Goal: Find contact information: Find contact information

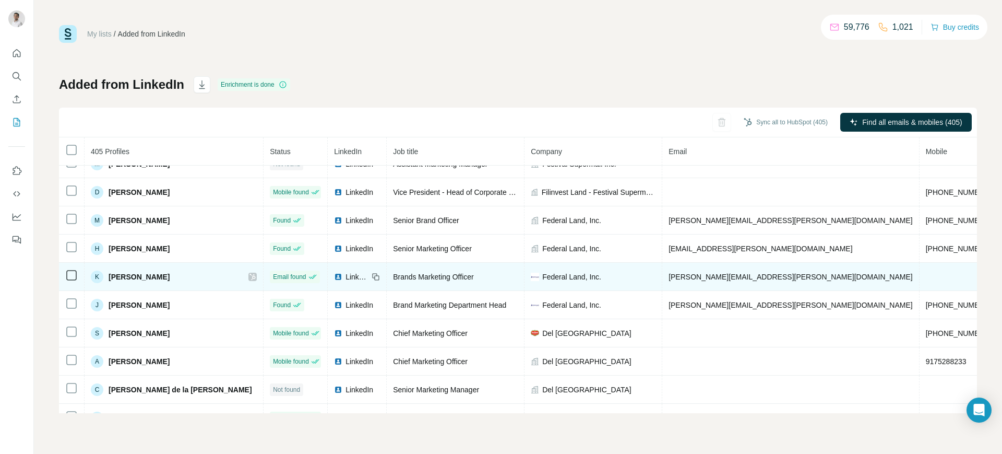
scroll to position [1307, 0]
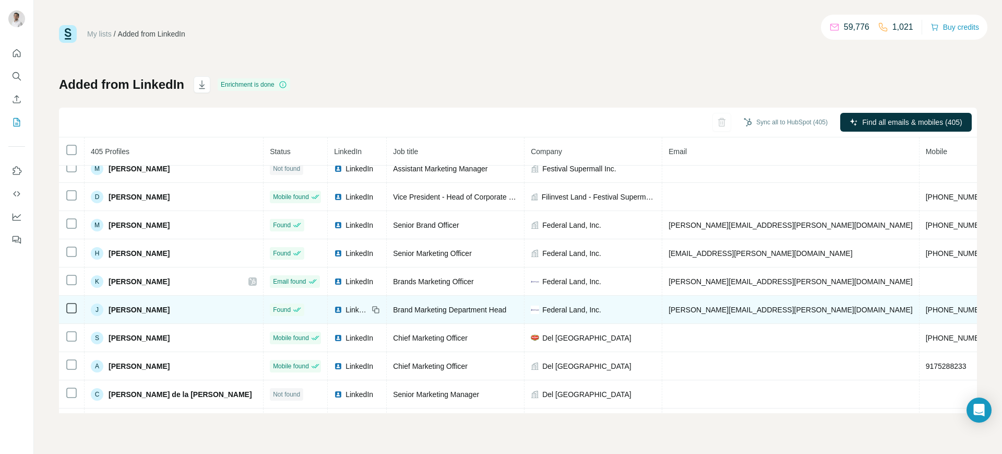
click at [801, 308] on span "[PHONE_NUMBER]" at bounding box center [959, 309] width 66 height 8
copy span "[PHONE_NUMBER]"
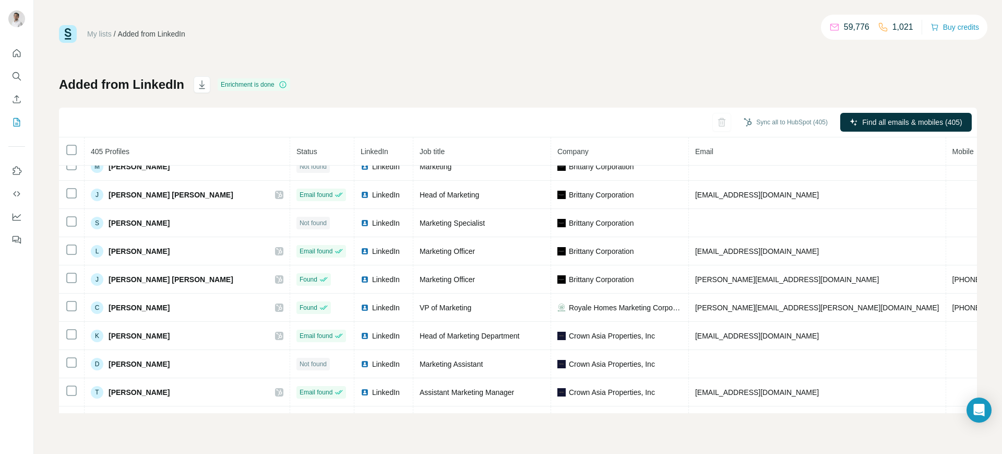
scroll to position [1884, 0]
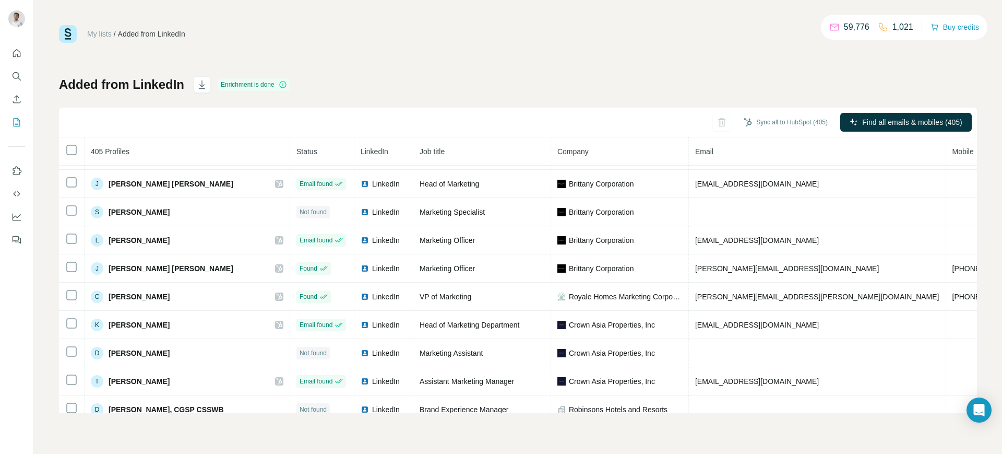
click at [801, 267] on span "[PHONE_NUMBER]" at bounding box center [985, 268] width 66 height 8
copy span "[PHONE_NUMBER]"
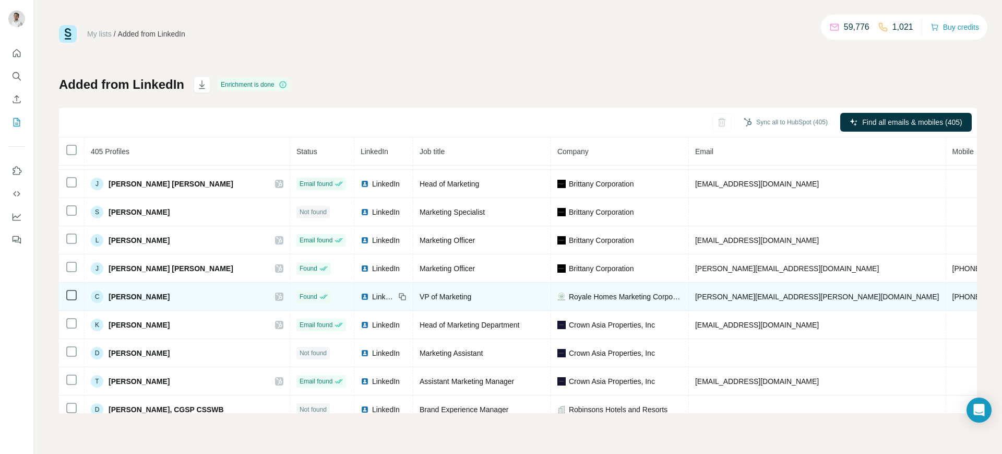
click at [801, 297] on span "[PHONE_NUMBER]" at bounding box center [985, 296] width 66 height 8
copy span "[PHONE_NUMBER]"
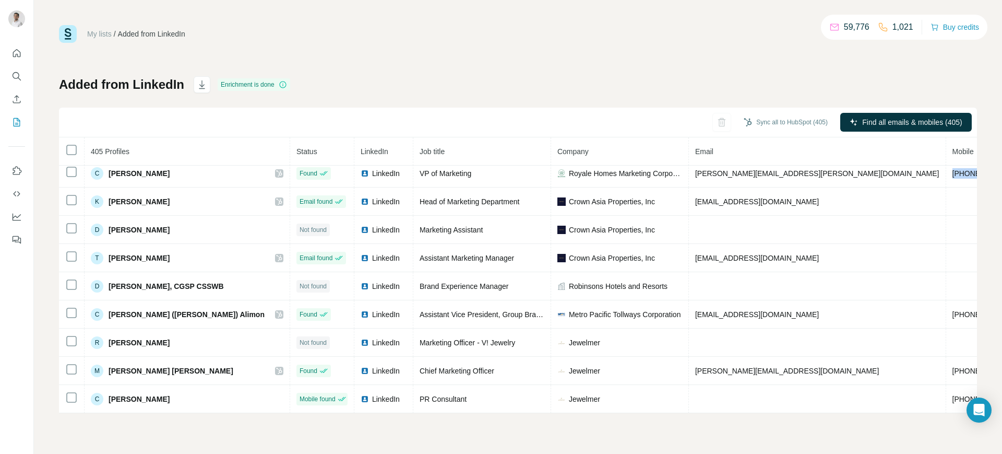
scroll to position [2009, 0]
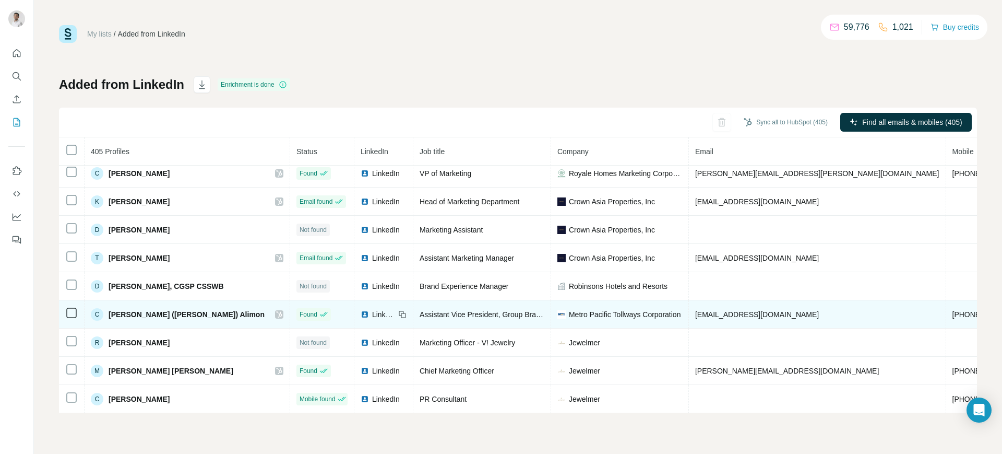
click at [801, 310] on span "[PHONE_NUMBER]" at bounding box center [985, 314] width 66 height 8
copy span "[PHONE_NUMBER]"
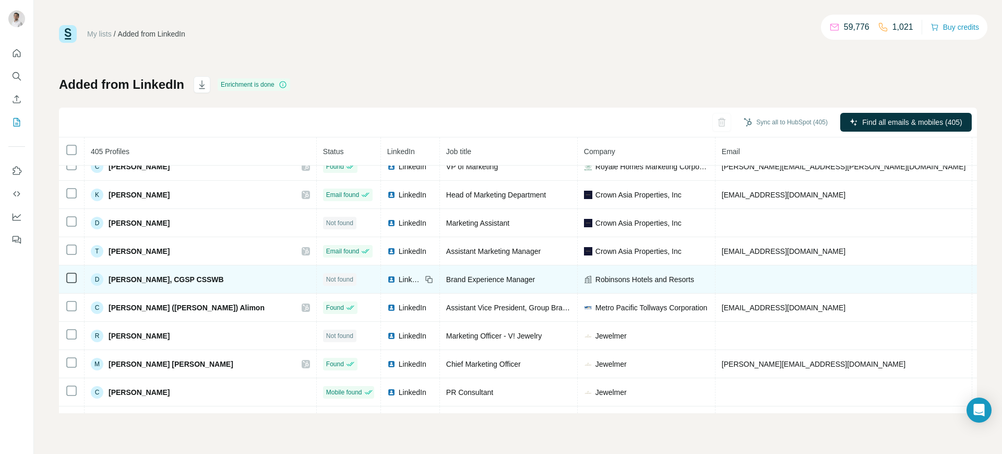
scroll to position [2020, 0]
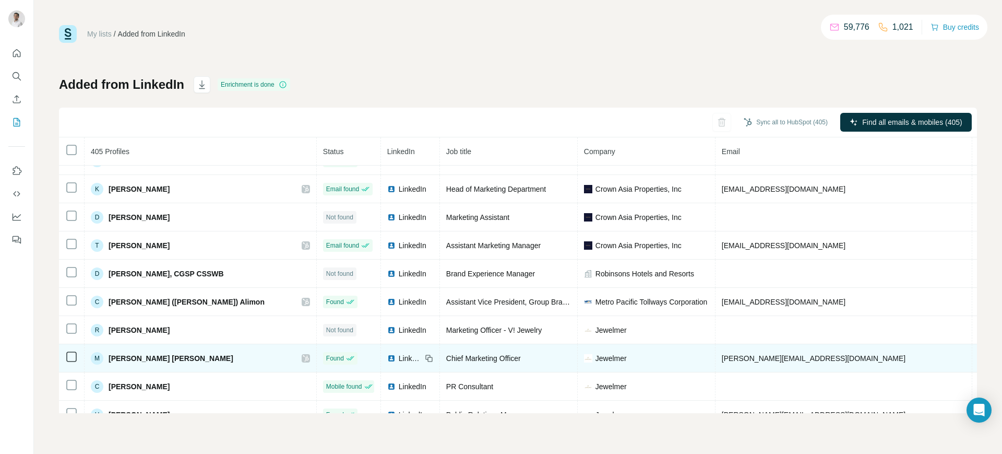
click at [801, 356] on span "[PHONE_NUMBER]" at bounding box center [1012, 358] width 66 height 8
copy span "[PHONE_NUMBER]"
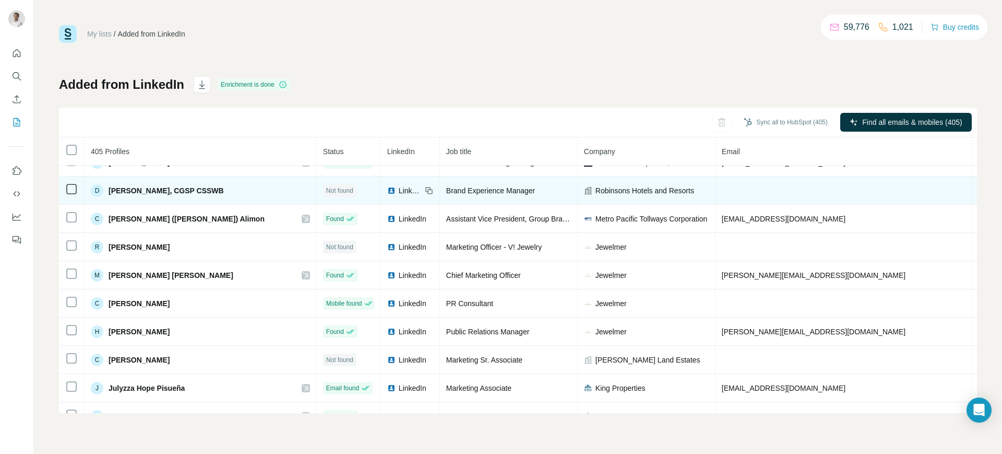
scroll to position [2107, 0]
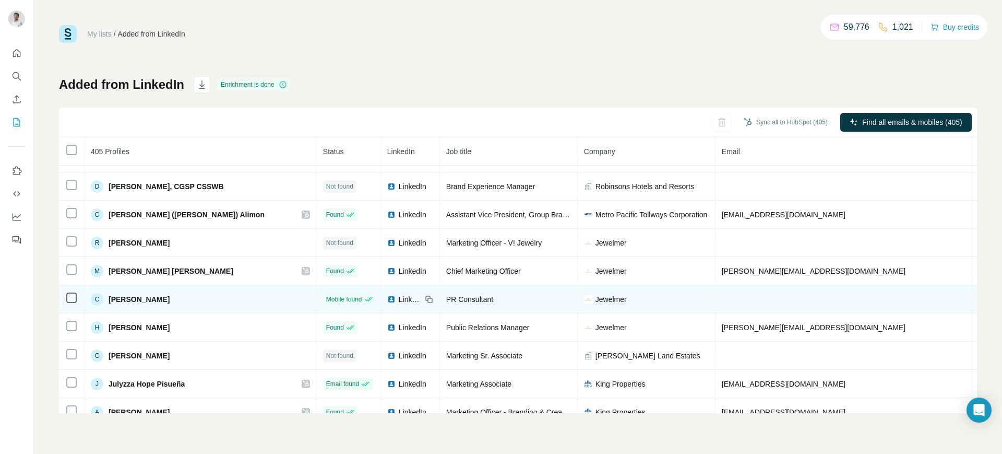
click at [801, 296] on span "[PHONE_NUMBER]" at bounding box center [1012, 299] width 66 height 8
copy span "[PHONE_NUMBER]"
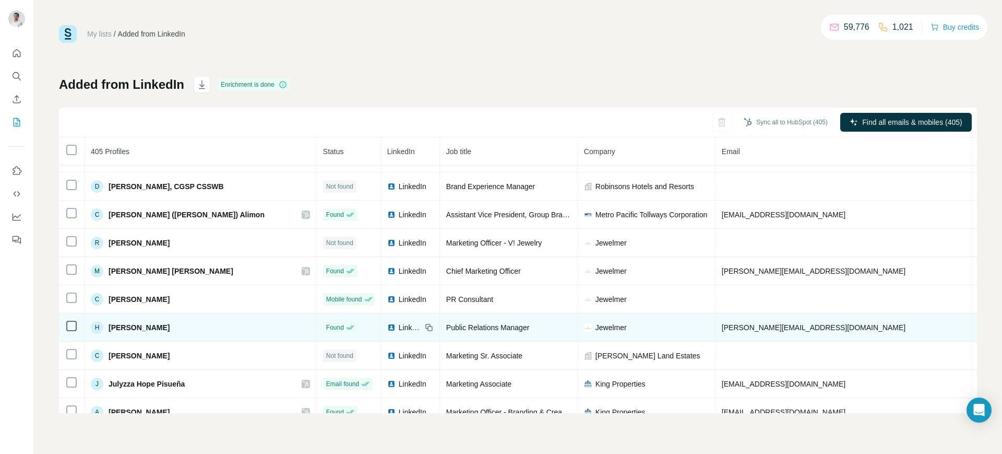
click at [801, 328] on span "[PHONE_NUMBER]" at bounding box center [1012, 327] width 66 height 8
copy span "[PHONE_NUMBER]"
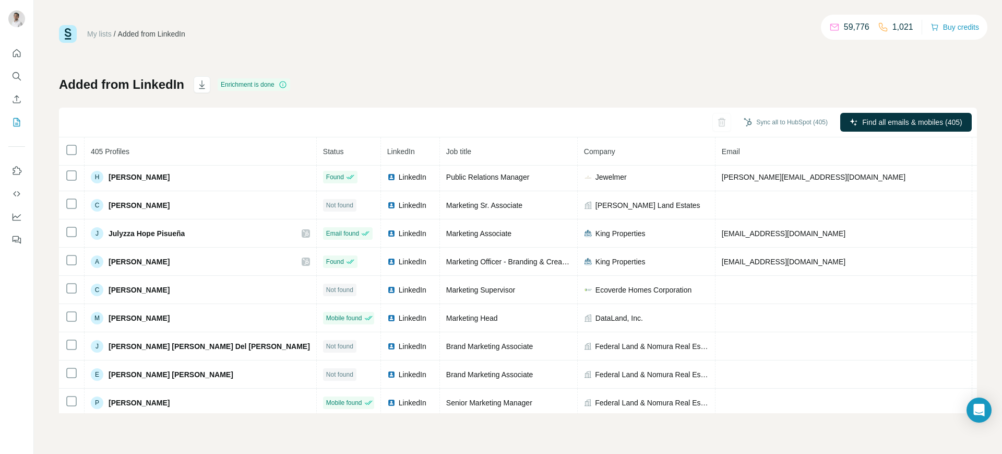
scroll to position [2259, 0]
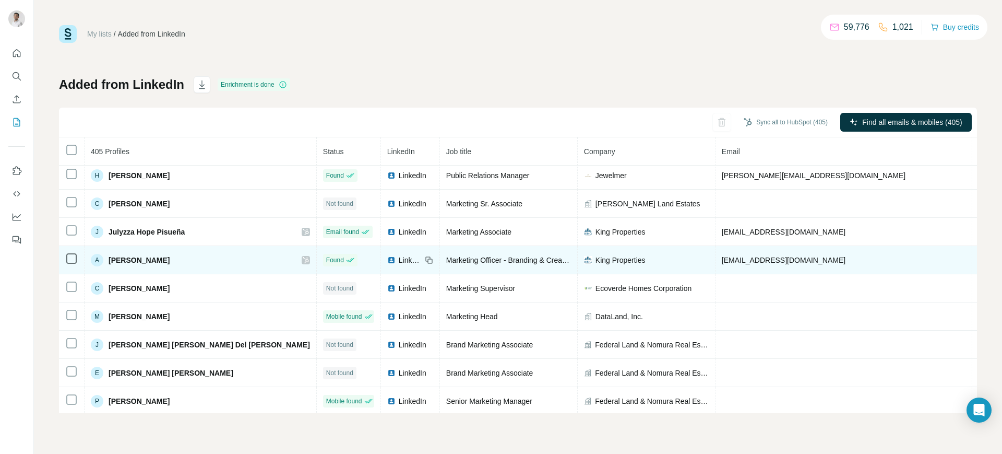
click at [801, 254] on td "[PHONE_NUMBER]" at bounding box center [1011, 260] width 79 height 28
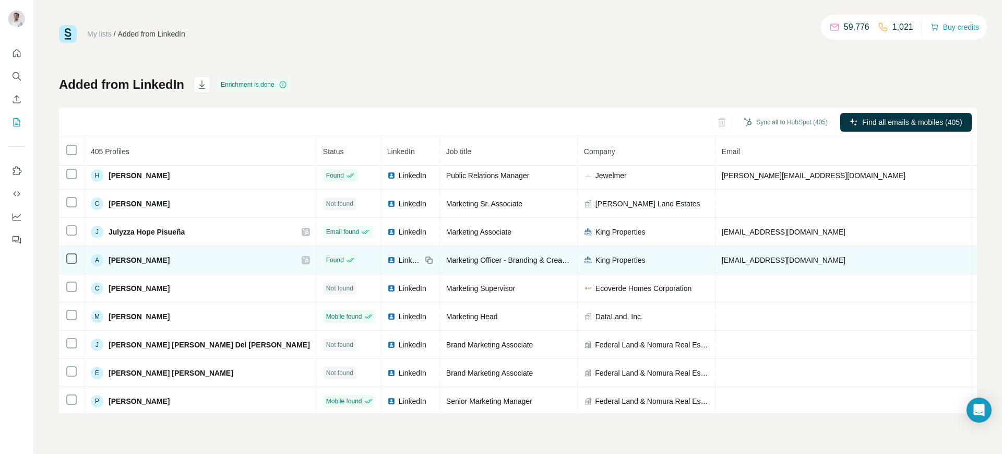
click at [801, 254] on td "[PHONE_NUMBER]" at bounding box center [1011, 260] width 79 height 28
copy span "[PHONE_NUMBER]"
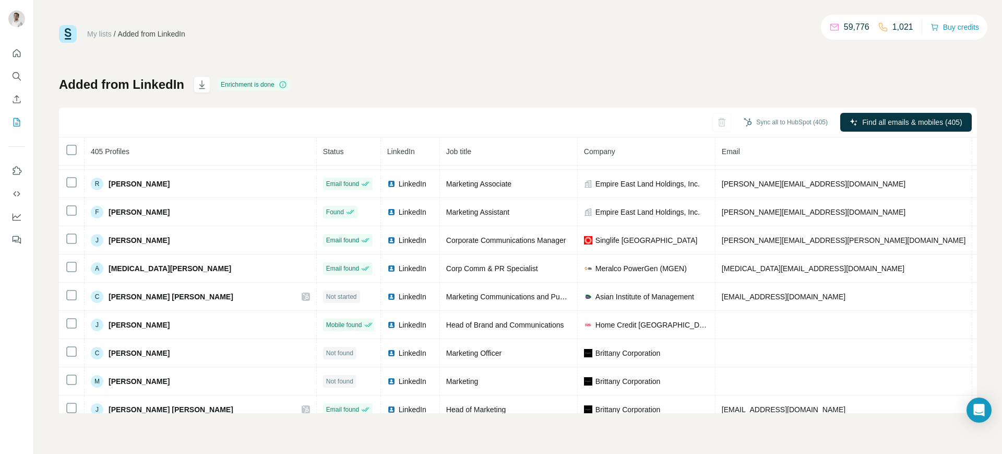
scroll to position [1657, 0]
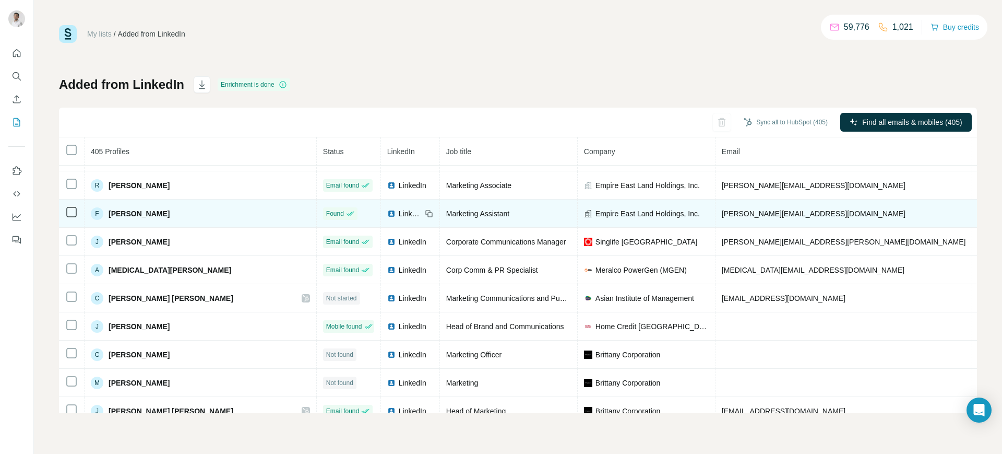
click at [801, 213] on span "[PHONE_NUMBER]" at bounding box center [1012, 213] width 66 height 8
copy span "[PHONE_NUMBER]"
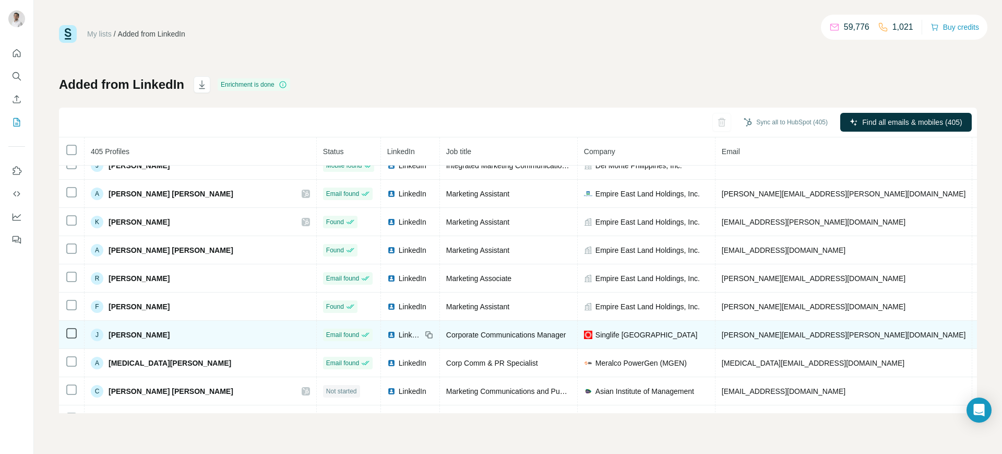
scroll to position [1479, 0]
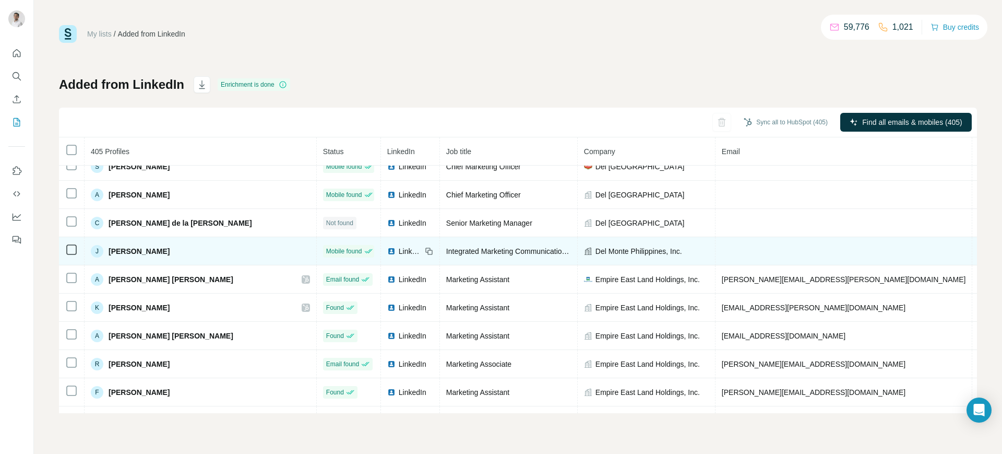
click at [801, 250] on span "[PHONE_NUMBER]" at bounding box center [1012, 251] width 66 height 8
copy span "[PHONE_NUMBER]"
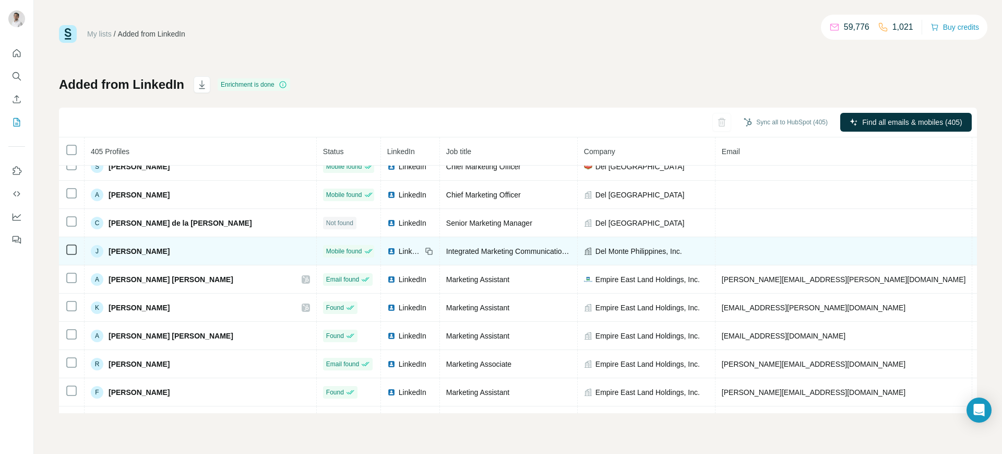
click at [399, 253] on span "LinkedIn" at bounding box center [410, 251] width 23 height 10
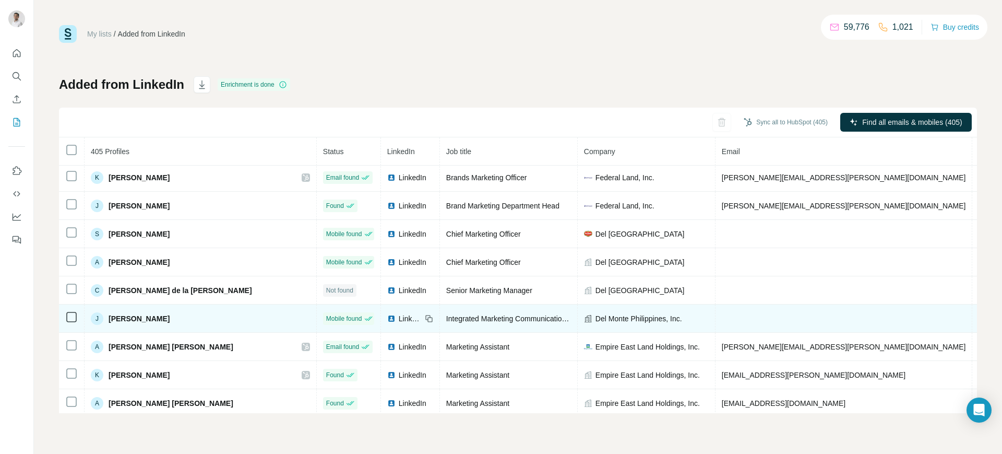
scroll to position [1404, 0]
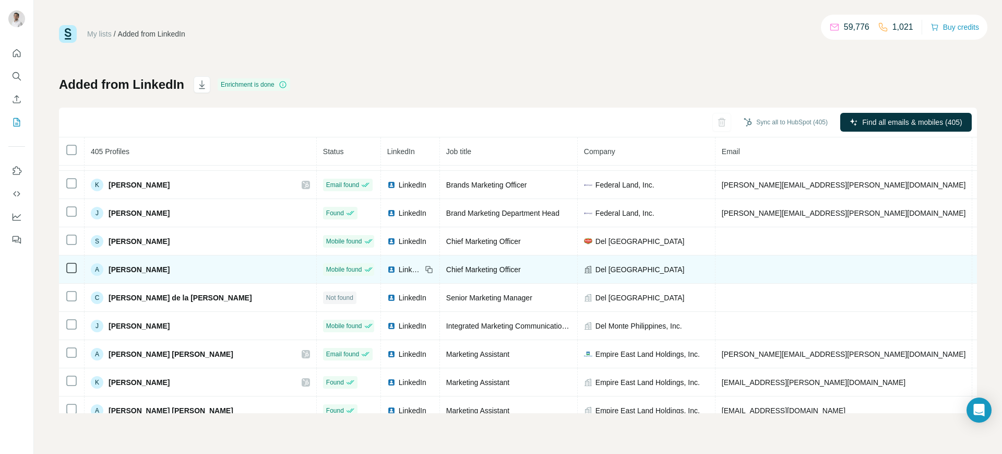
click at [801, 268] on span "9175288233" at bounding box center [999, 269] width 41 height 8
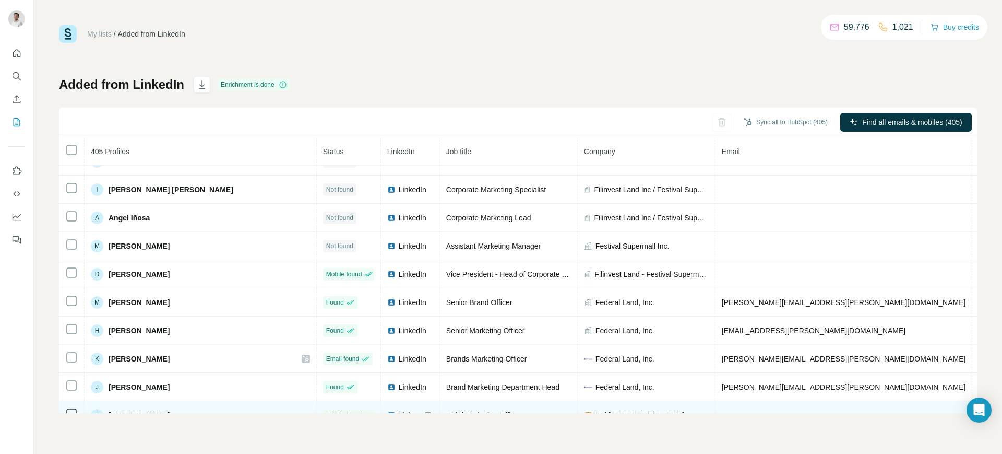
scroll to position [1229, 0]
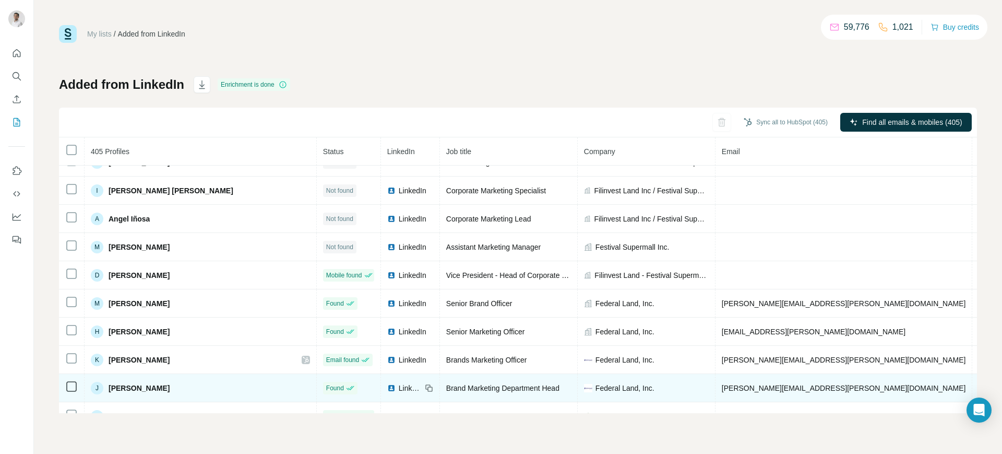
click at [801, 362] on span "[PHONE_NUMBER]" at bounding box center [1012, 388] width 66 height 8
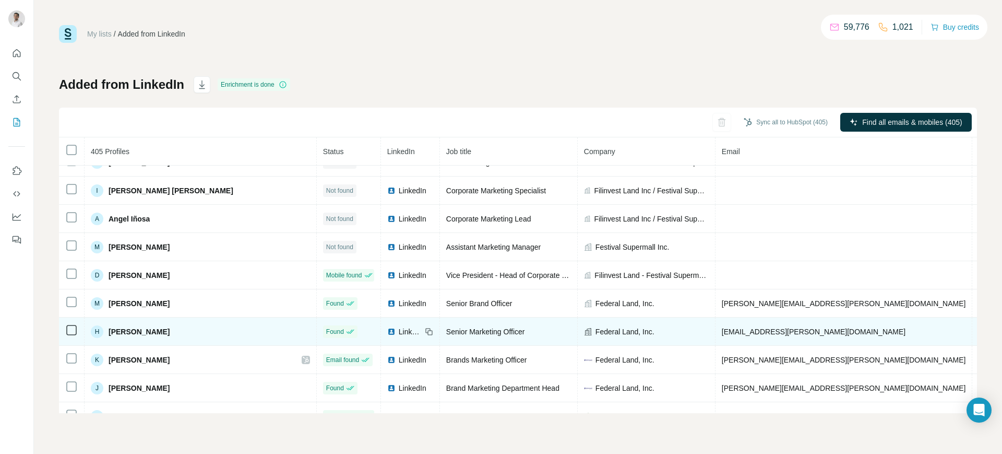
click at [801, 328] on span "[PHONE_NUMBER]" at bounding box center [1012, 331] width 66 height 8
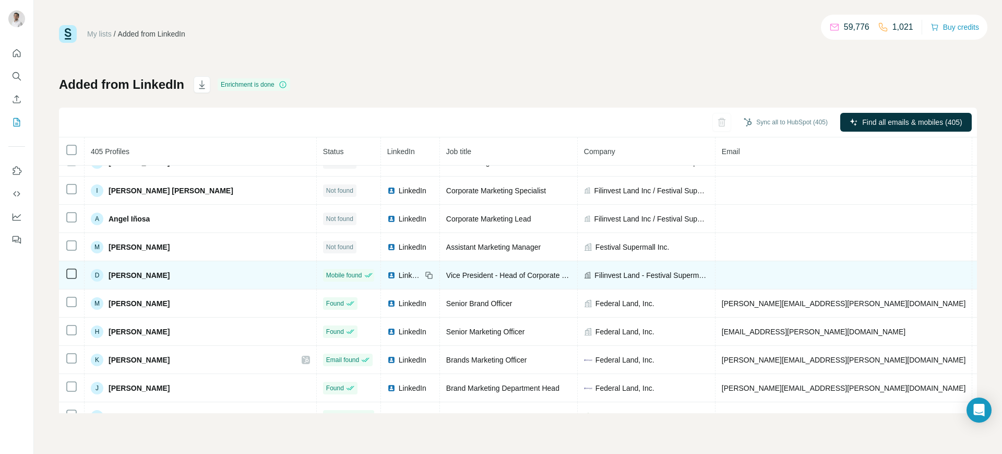
click at [801, 275] on span "[PHONE_NUMBER]" at bounding box center [1012, 275] width 66 height 8
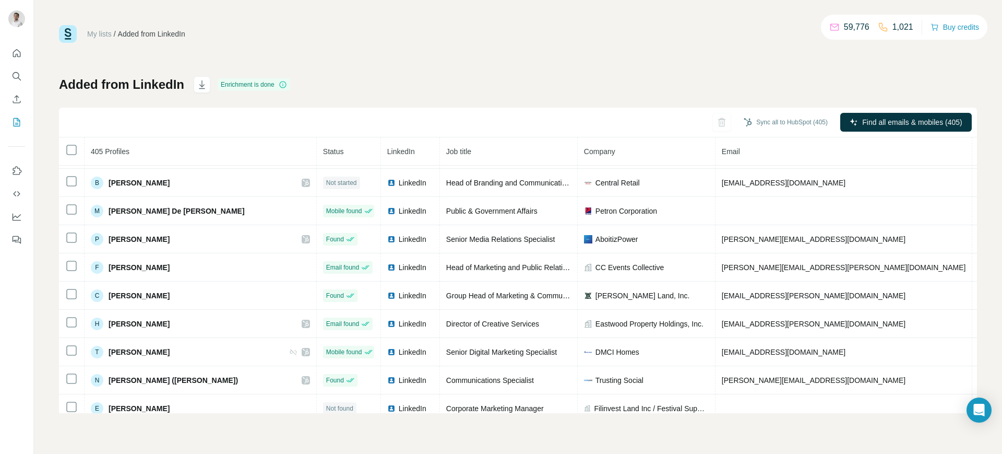
scroll to position [955, 0]
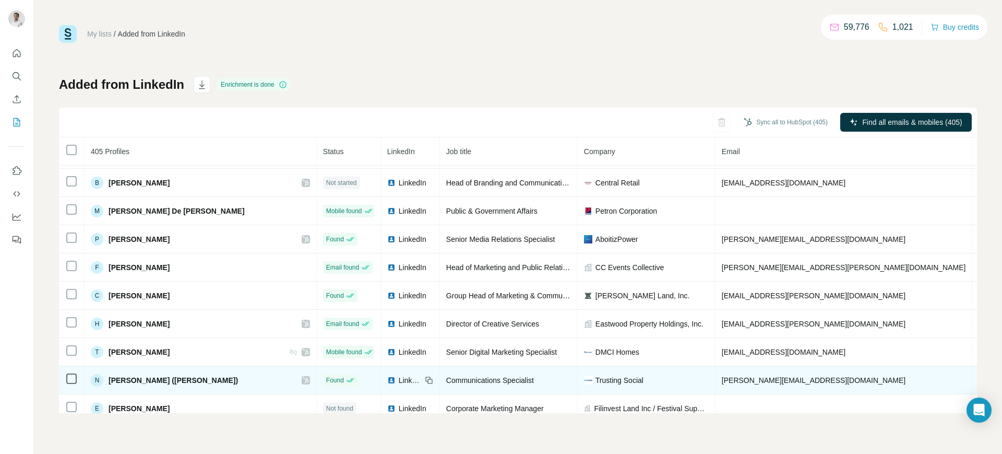
click at [801, 362] on span "[PHONE_NUMBER]" at bounding box center [1012, 380] width 66 height 8
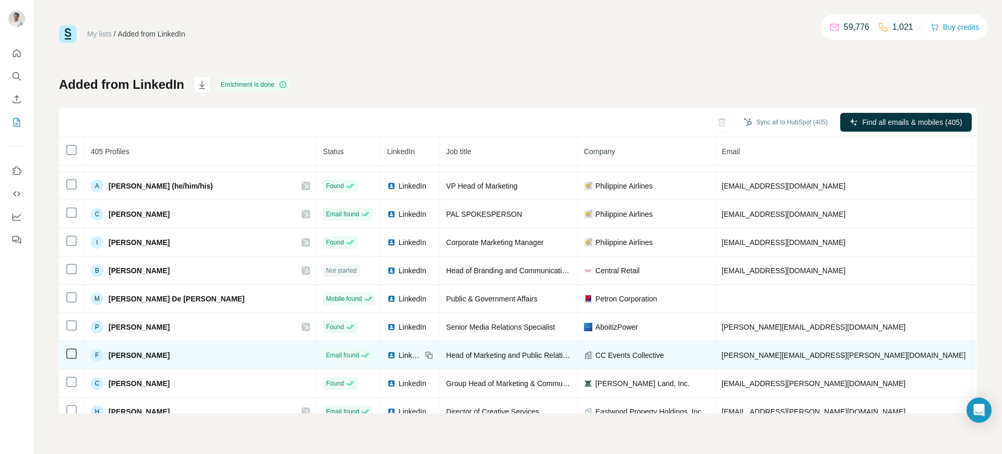
scroll to position [866, 0]
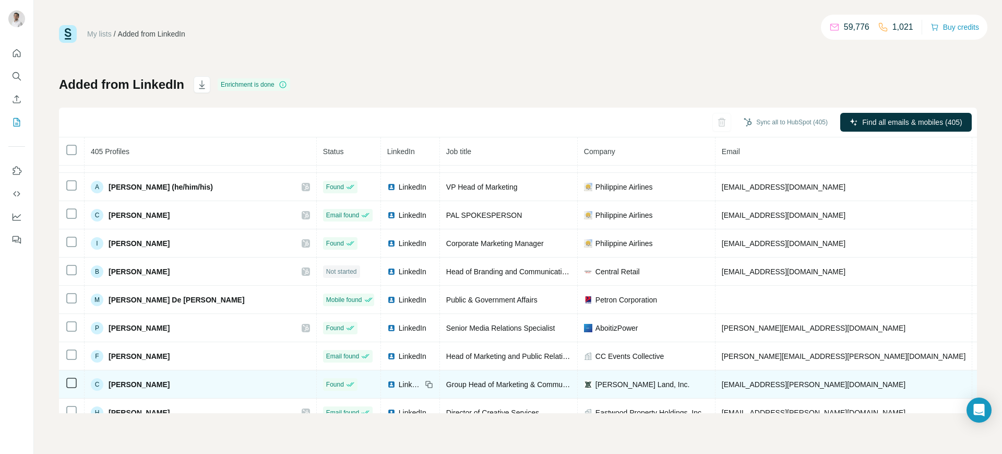
click at [801, 362] on span "[PHONE_NUMBER]" at bounding box center [1012, 384] width 66 height 8
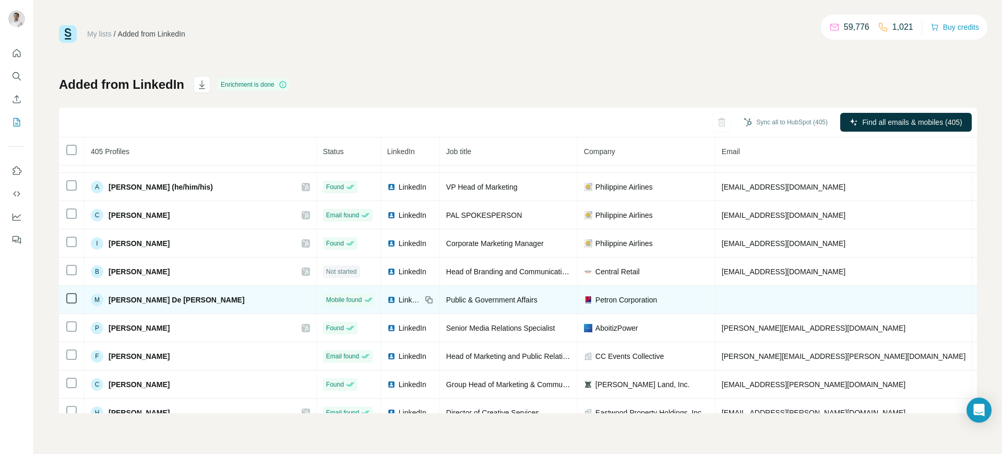
click at [801, 297] on span "[PHONE_NUMBER]" at bounding box center [1012, 299] width 66 height 8
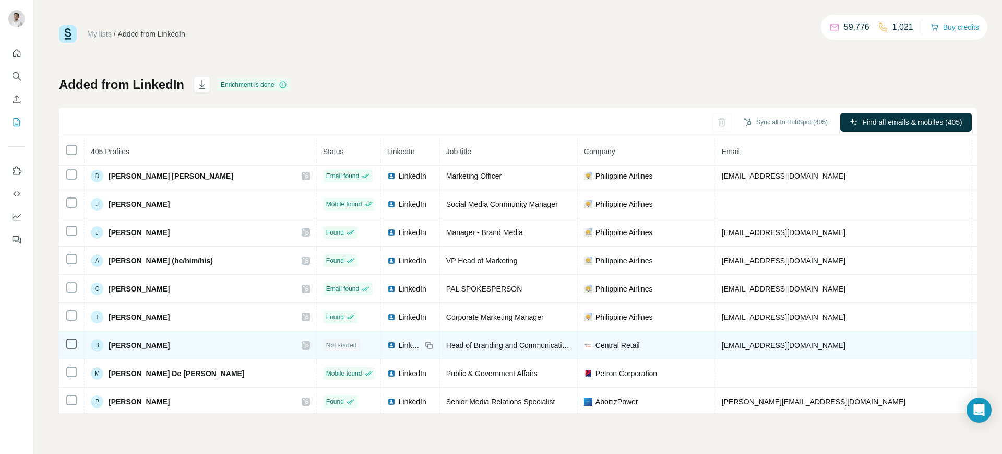
scroll to position [740, 0]
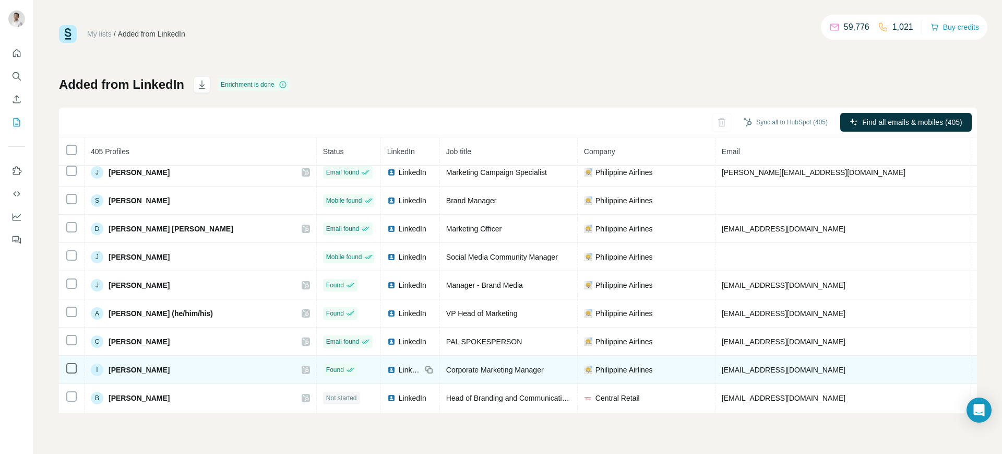
click at [801, 362] on span "[PHONE_NUMBER]" at bounding box center [1012, 369] width 66 height 8
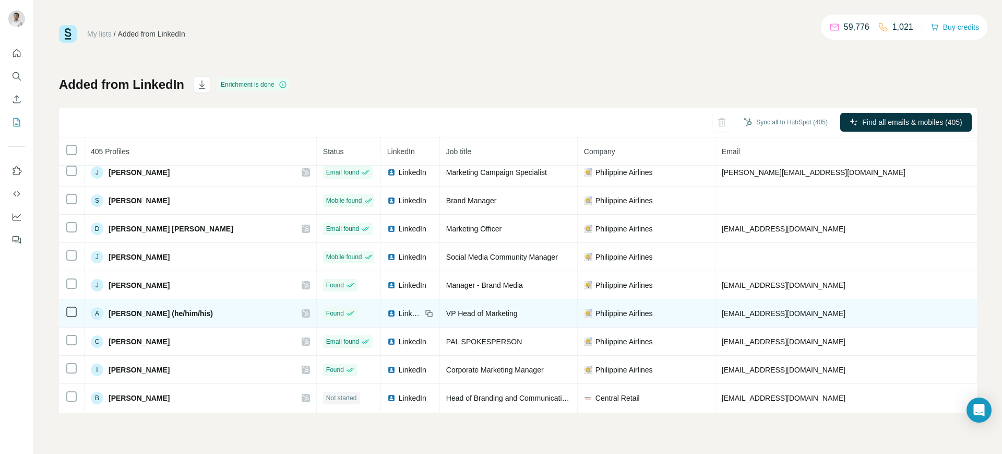
click at [801, 311] on span "[PHONE_NUMBER]" at bounding box center [1012, 313] width 66 height 8
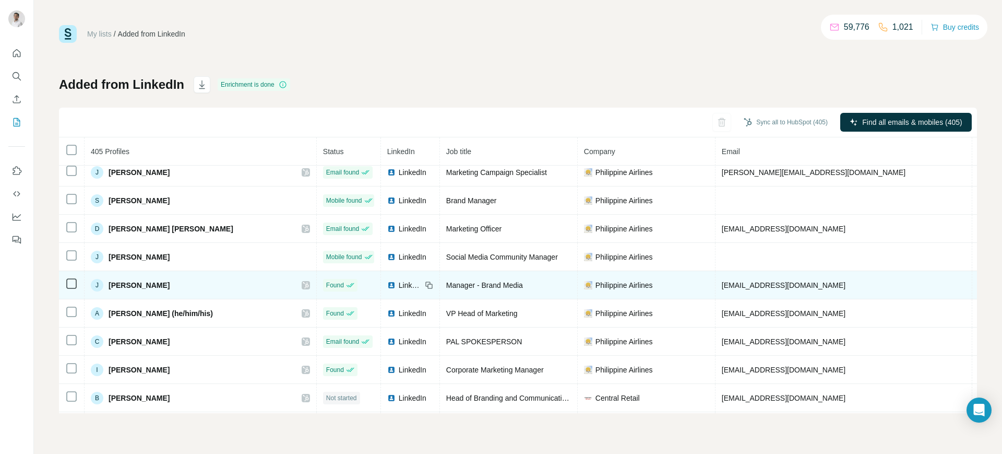
click at [801, 283] on span "[PHONE_NUMBER]" at bounding box center [1012, 285] width 66 height 8
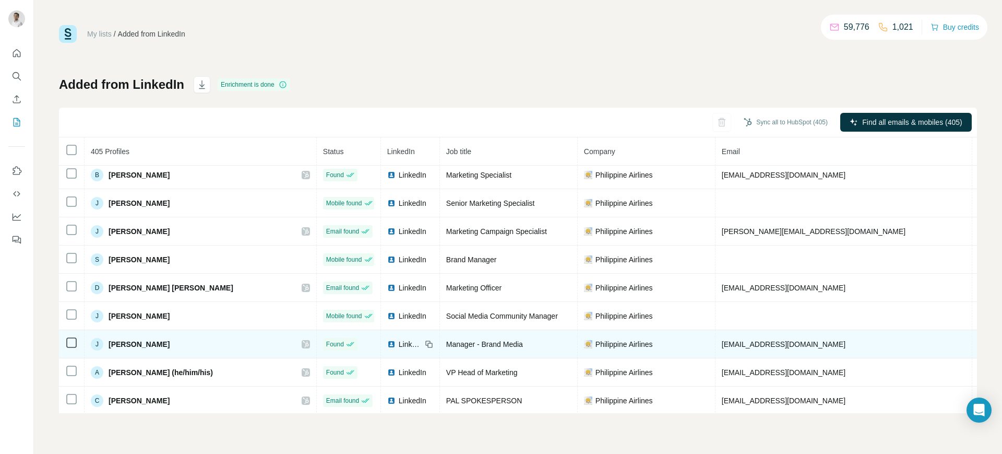
scroll to position [681, 0]
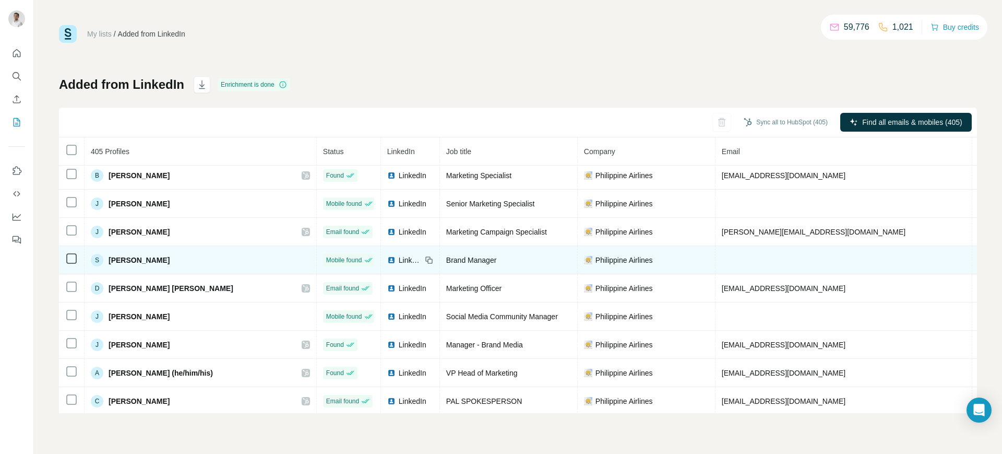
click at [801, 259] on span "[PHONE_NUMBER]" at bounding box center [1012, 260] width 66 height 8
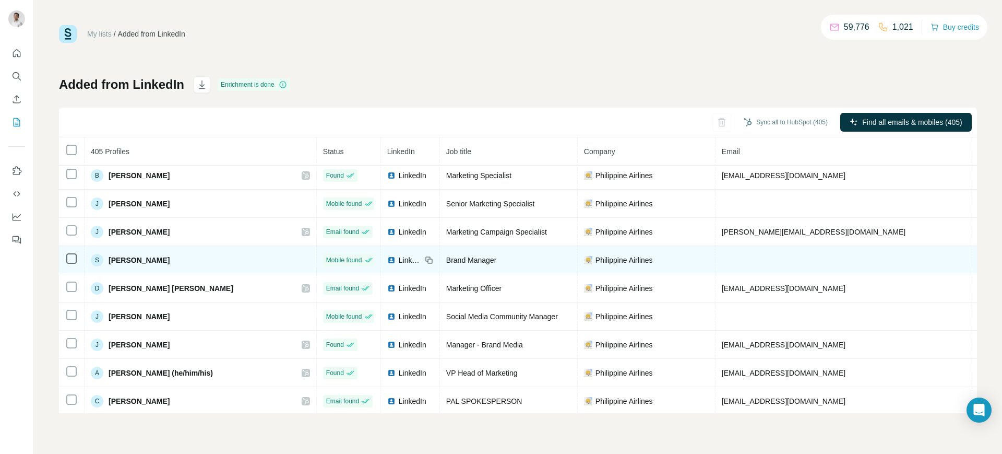
click at [801, 259] on span "[PHONE_NUMBER]" at bounding box center [1012, 260] width 66 height 8
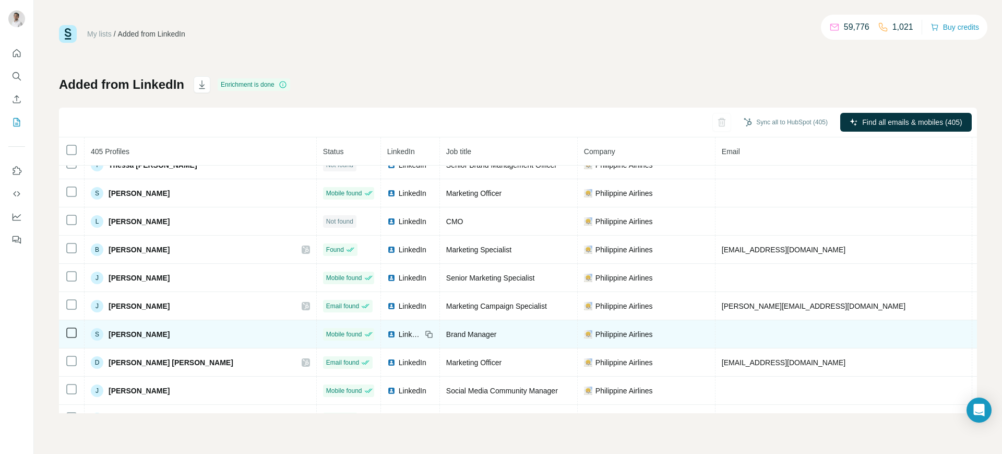
scroll to position [592, 0]
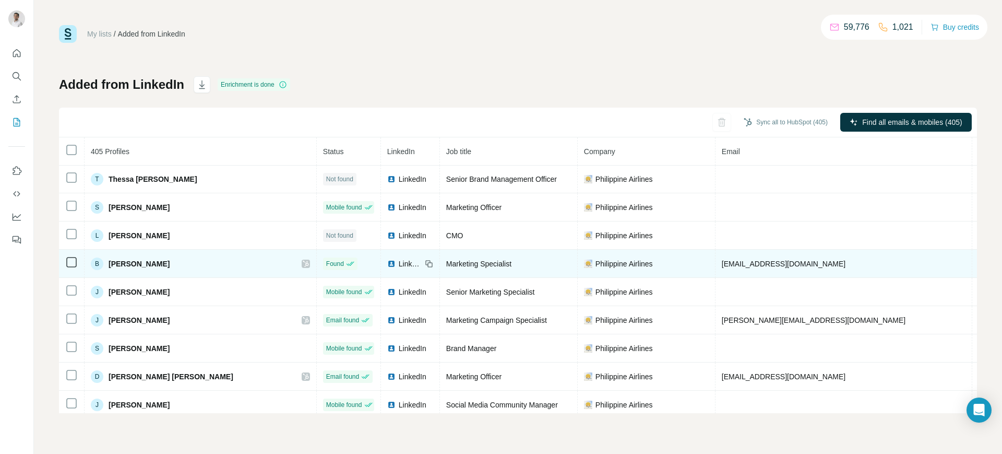
click at [801, 260] on span "[PHONE_NUMBER]" at bounding box center [1012, 263] width 66 height 8
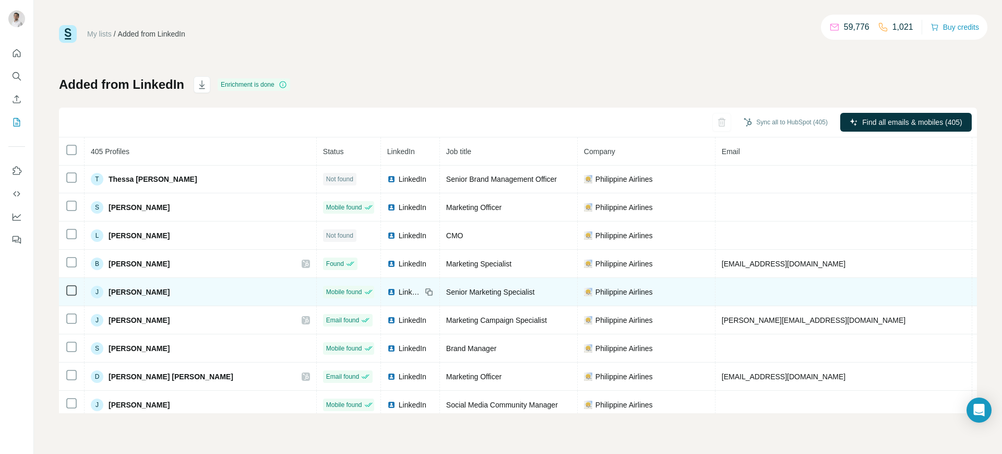
click at [801, 290] on span "[PHONE_NUMBER]" at bounding box center [1012, 292] width 66 height 8
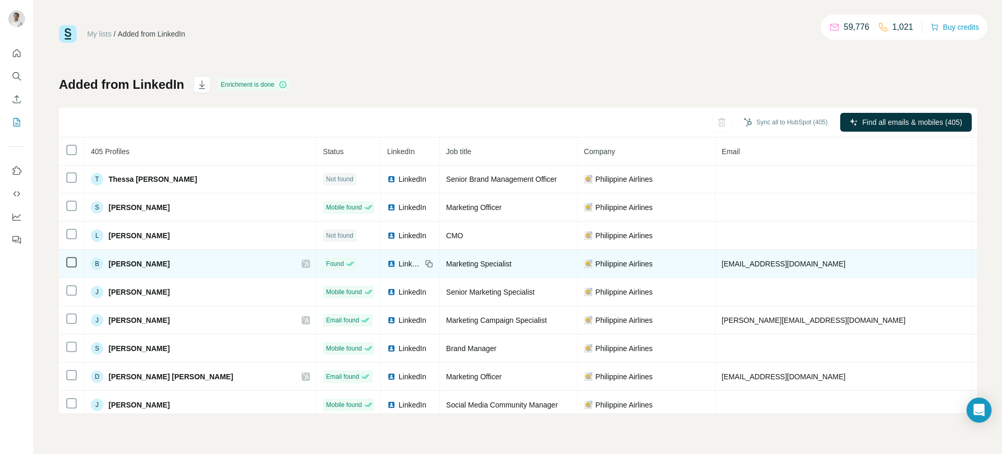
click at [801, 261] on span "[PHONE_NUMBER]" at bounding box center [1012, 263] width 66 height 8
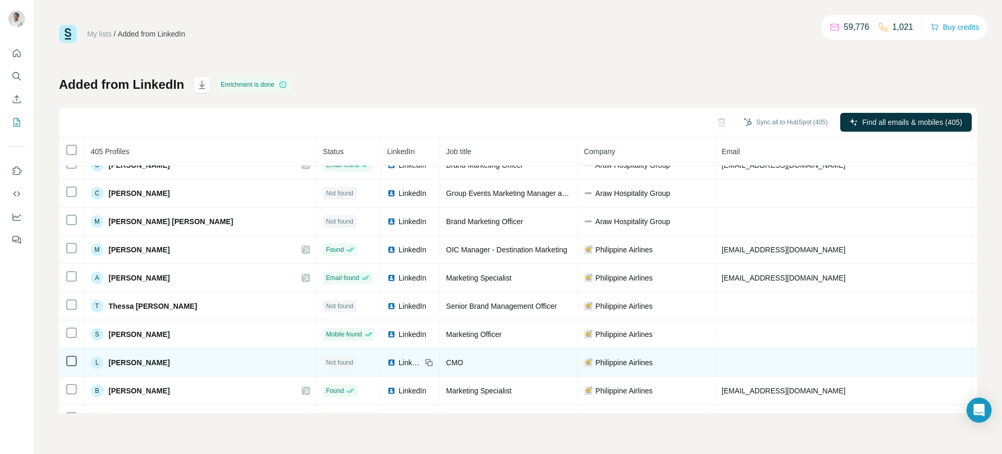
scroll to position [463, 0]
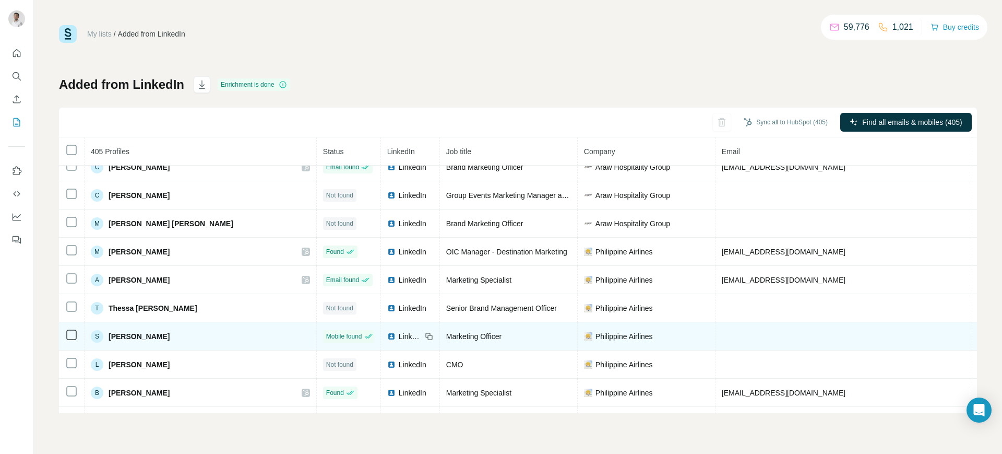
click at [801, 336] on span "[PHONE_NUMBER]" at bounding box center [1012, 336] width 66 height 8
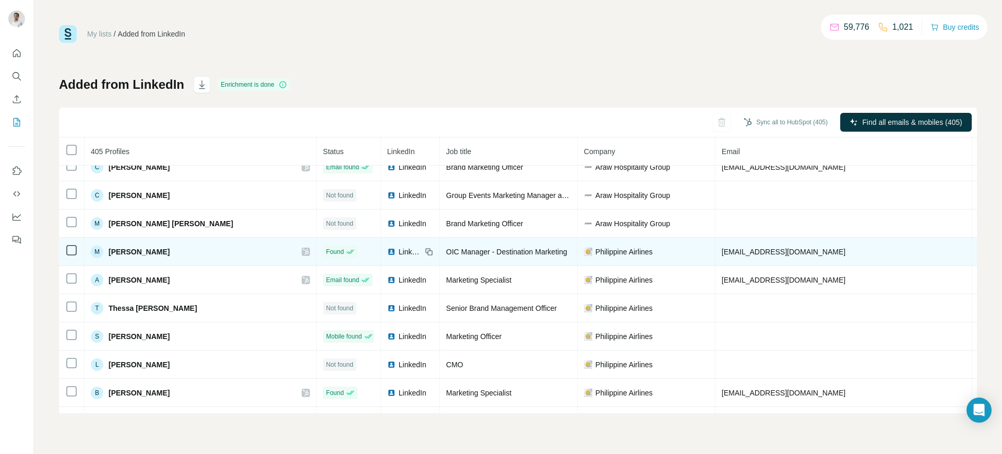
click at [801, 249] on span "[PHONE_NUMBER]" at bounding box center [1012, 251] width 66 height 8
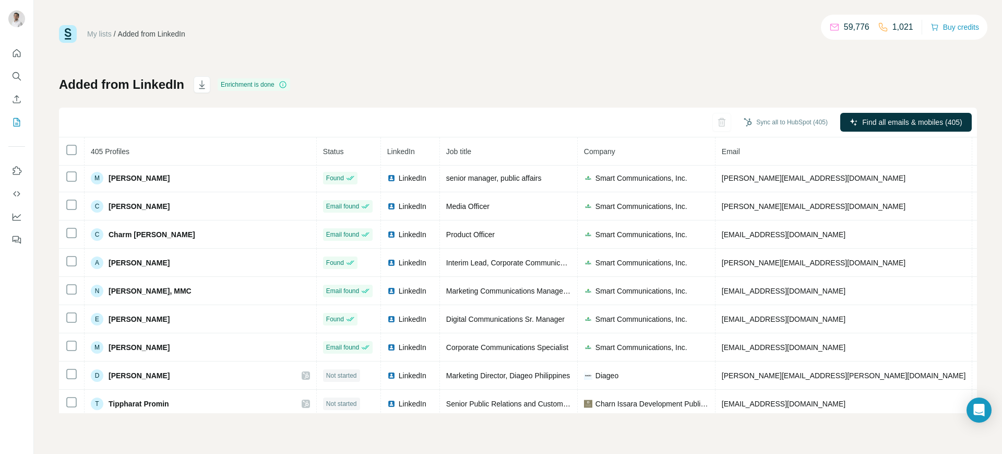
scroll to position [0, 0]
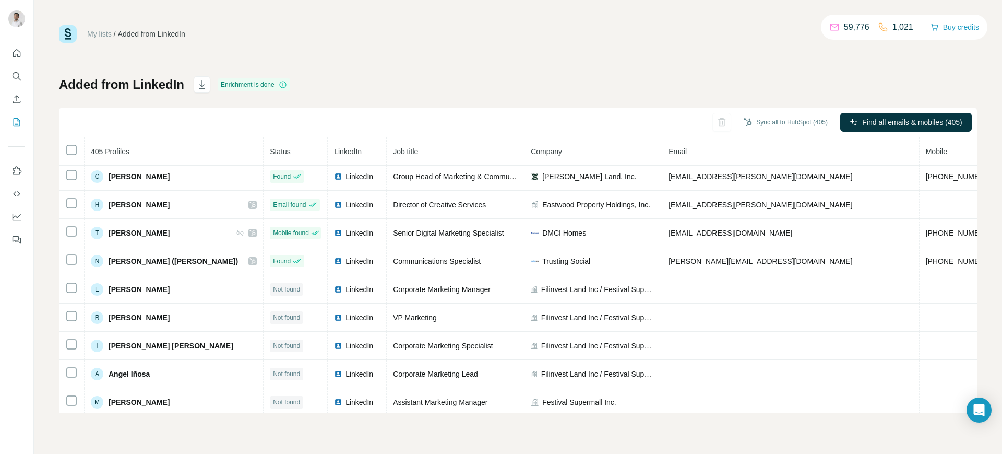
scroll to position [1169, 0]
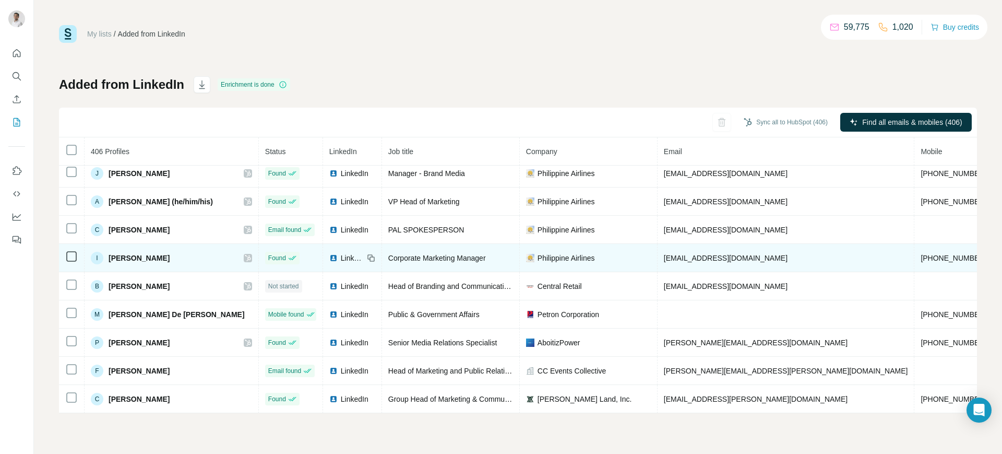
scroll to position [881, 0]
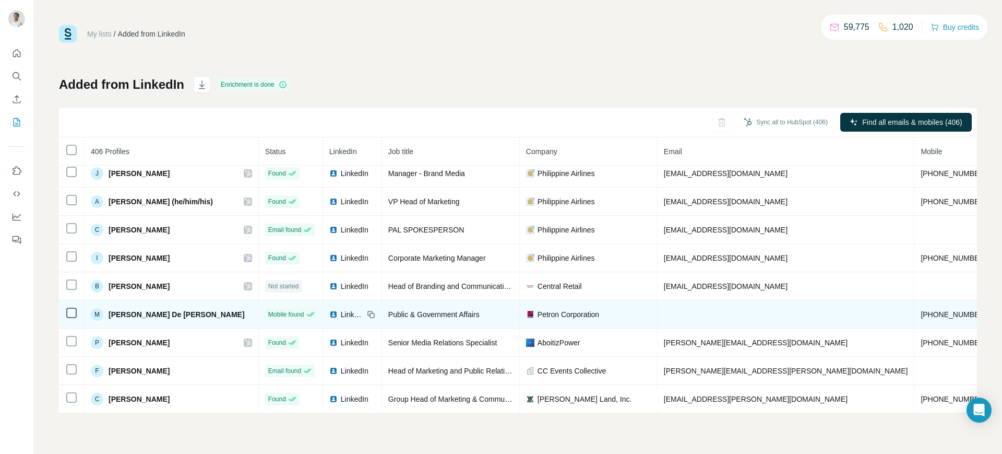
click at [921, 310] on span "[PHONE_NUMBER]" at bounding box center [954, 314] width 66 height 8
copy span "[PHONE_NUMBER]"
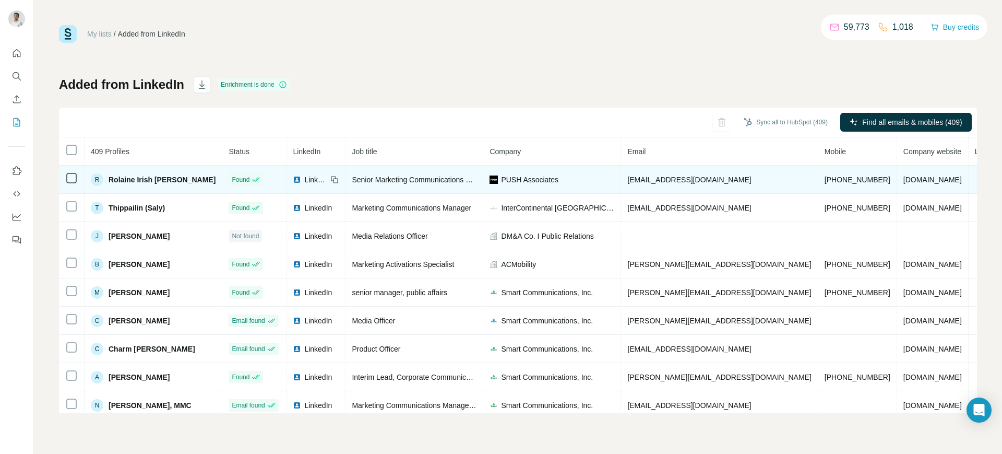
click at [645, 175] on span "irish@pushassociates.com" at bounding box center [689, 179] width 124 height 8
copy span "irish@pushassociates.com"
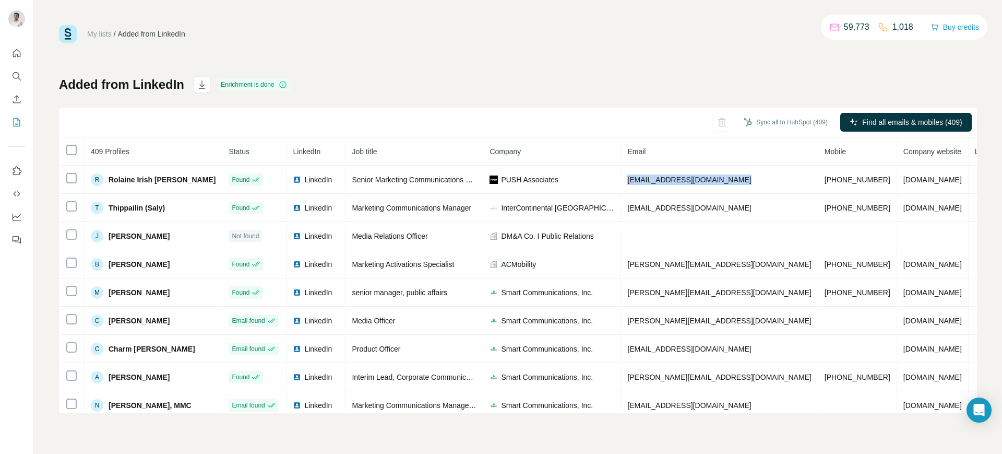
copy span "irish@pushassociates.com"
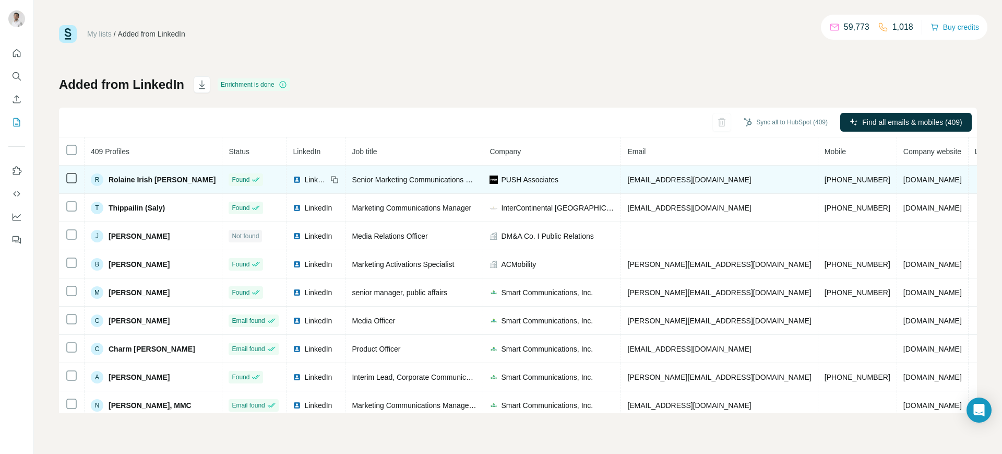
click at [331, 177] on icon at bounding box center [333, 178] width 5 height 5
click at [509, 177] on span "PUSH Associates" at bounding box center [529, 179] width 57 height 10
copy span "PUSH Associates"
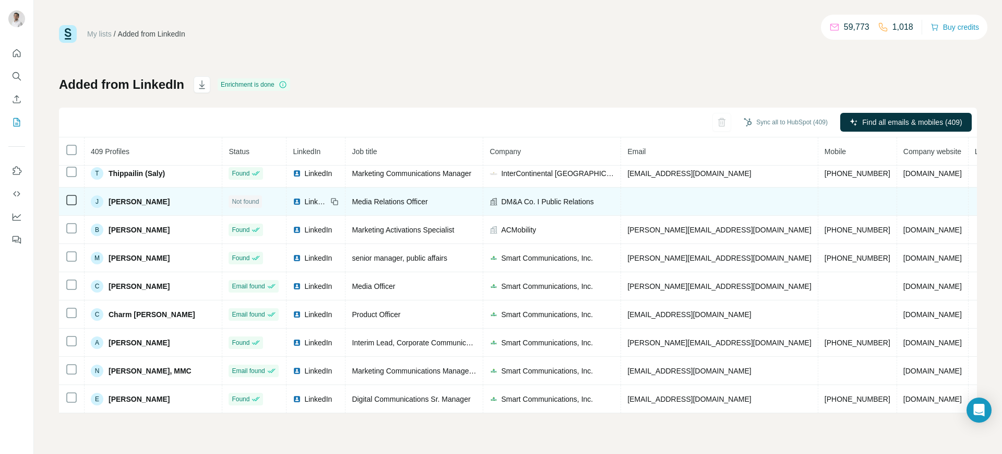
scroll to position [39, 0]
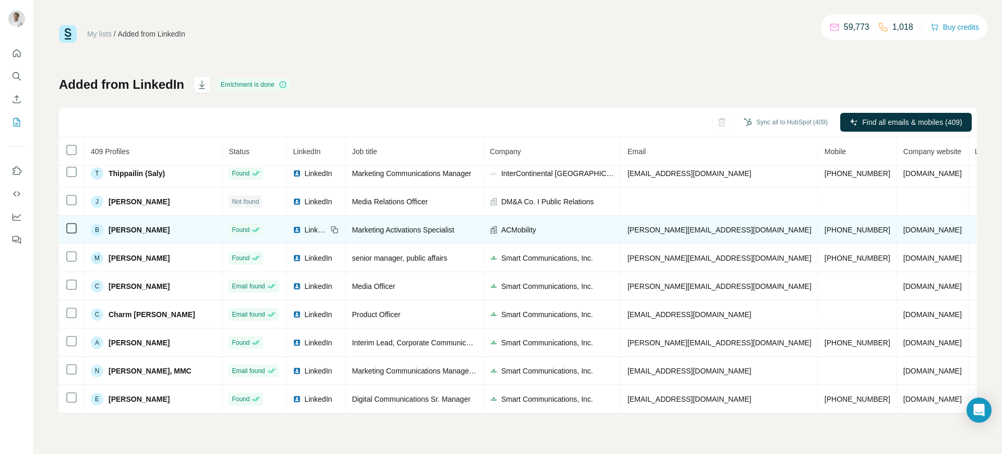
click at [660, 227] on span "bryan-aaron@acmobility.ph" at bounding box center [719, 229] width 184 height 8
copy span "bryan-aaron@acmobility.ph"
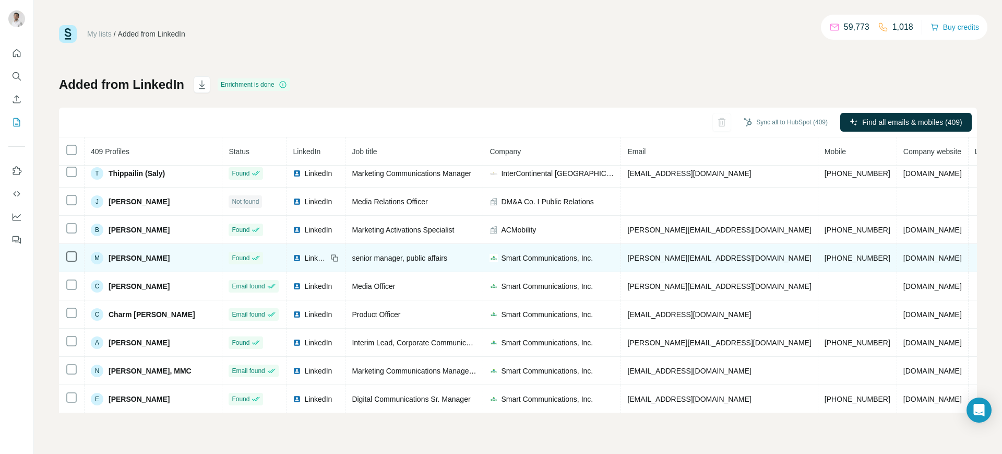
click at [293, 253] on div "LinkedIn" at bounding box center [310, 258] width 34 height 10
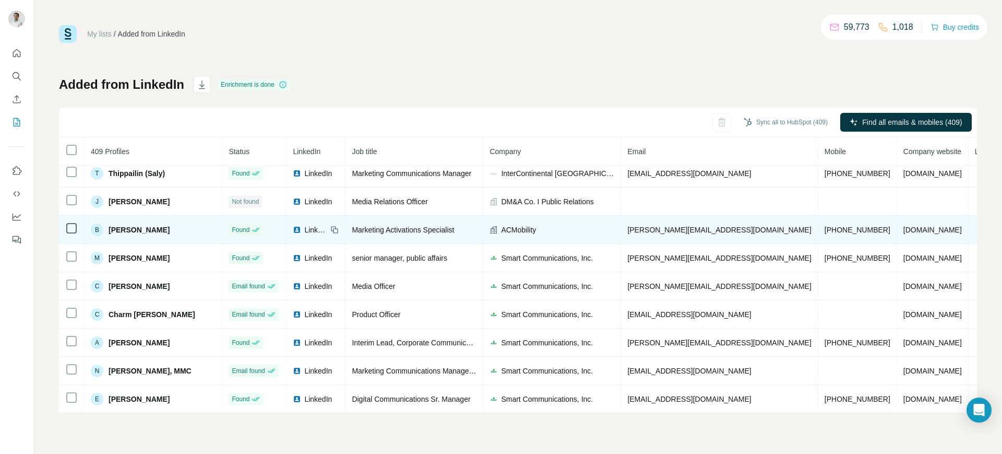
click at [640, 225] on span "bryan-aaron@acmobility.ph" at bounding box center [719, 229] width 184 height 8
copy span "bryan-aaron@acmobility.ph"
click at [330, 225] on icon at bounding box center [334, 229] width 8 height 8
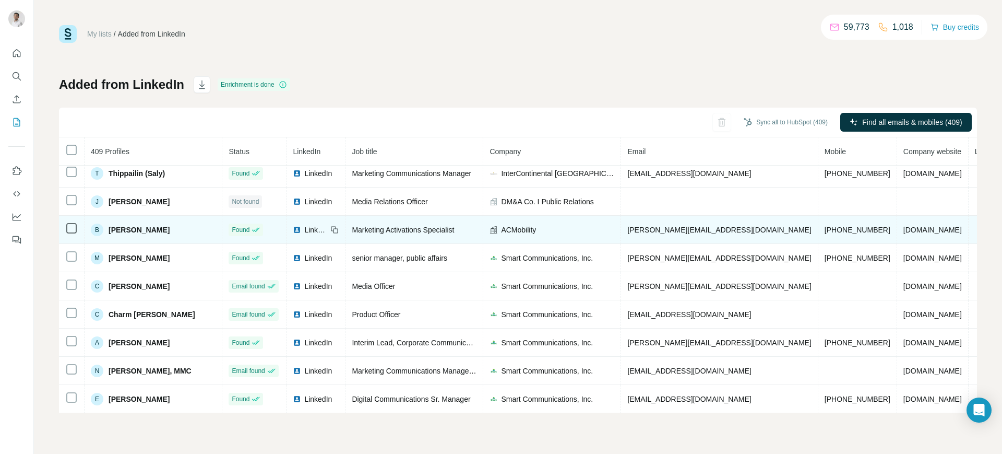
click at [510, 224] on span "ACMobility" at bounding box center [518, 229] width 35 height 10
copy span "ACMobility"
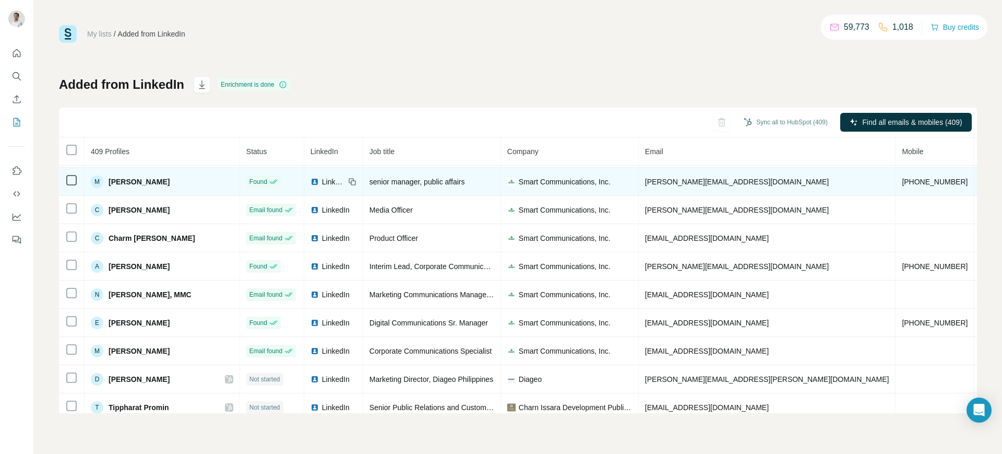
scroll to position [114, 0]
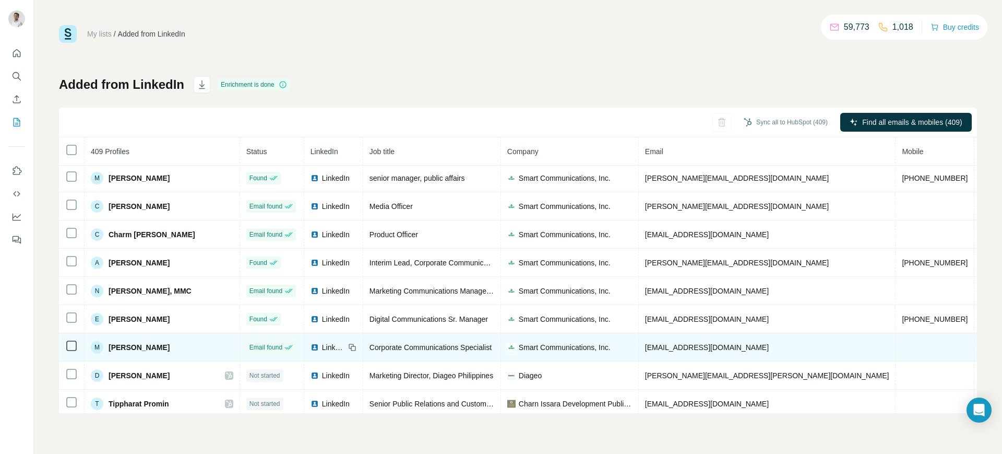
click at [311, 347] on div "LinkedIn" at bounding box center [328, 347] width 34 height 10
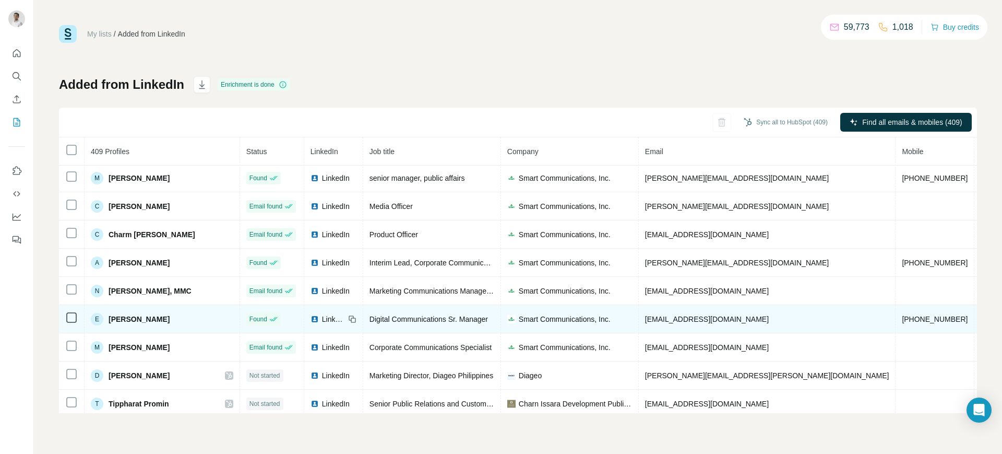
click at [311, 316] on div "LinkedIn" at bounding box center [328, 319] width 34 height 10
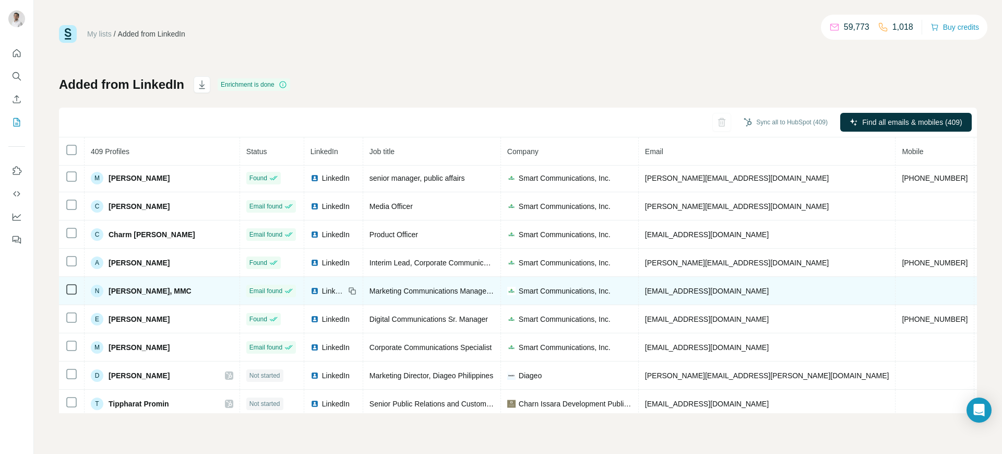
click at [311, 290] on div "LinkedIn" at bounding box center [328, 290] width 34 height 10
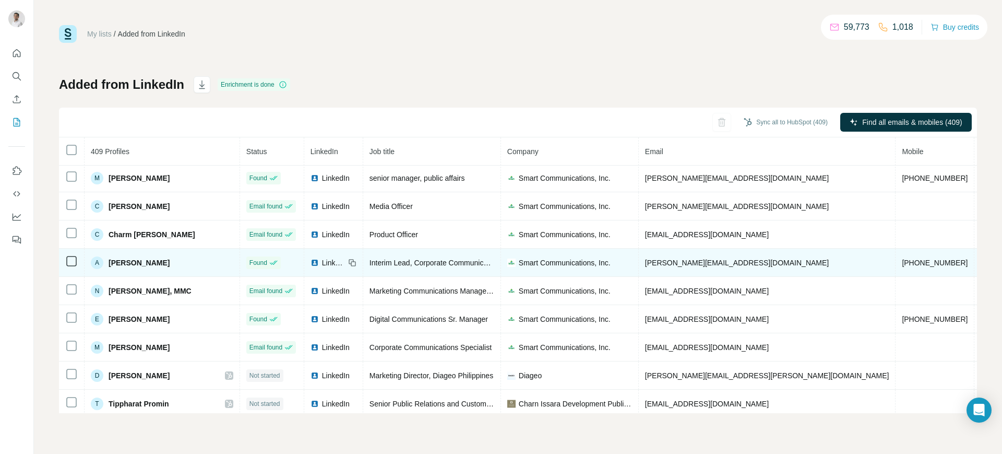
click at [311, 263] on div "LinkedIn" at bounding box center [328, 262] width 34 height 10
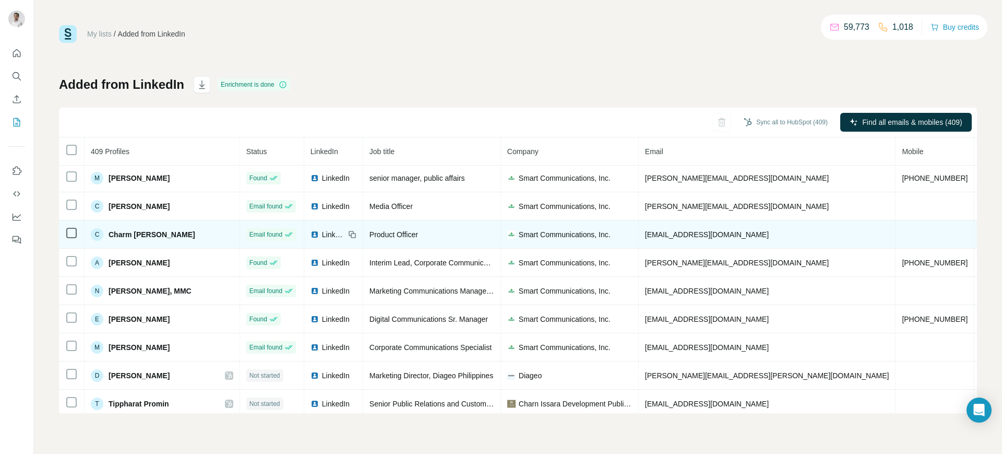
click at [322, 234] on span "LinkedIn" at bounding box center [333, 234] width 23 height 10
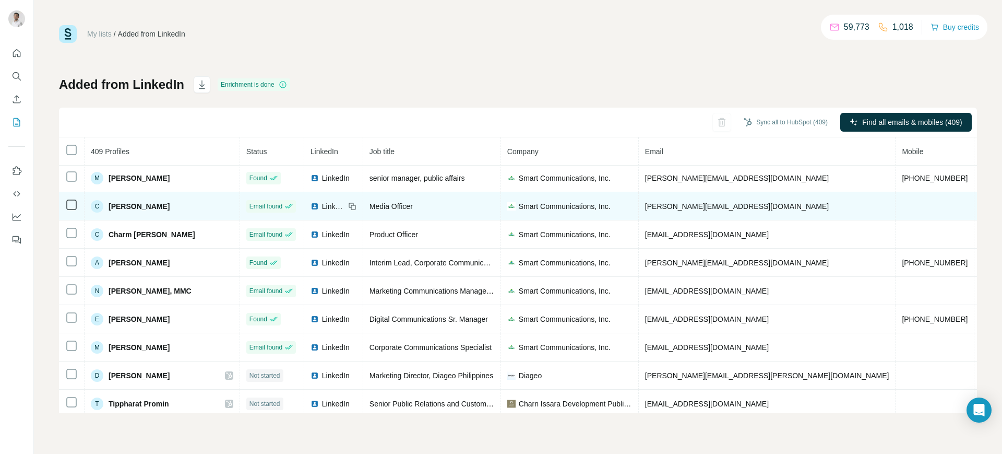
click at [322, 209] on span "LinkedIn" at bounding box center [333, 206] width 23 height 10
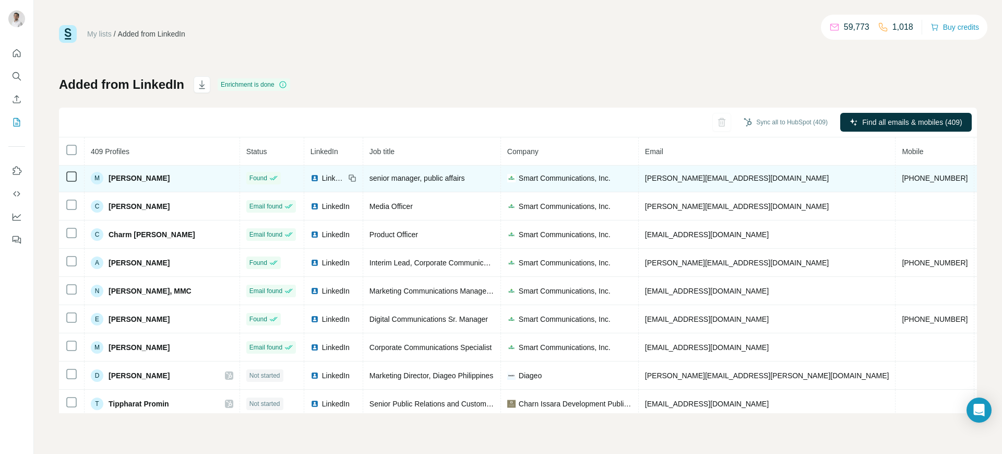
click at [322, 178] on span "LinkedIn" at bounding box center [333, 178] width 23 height 10
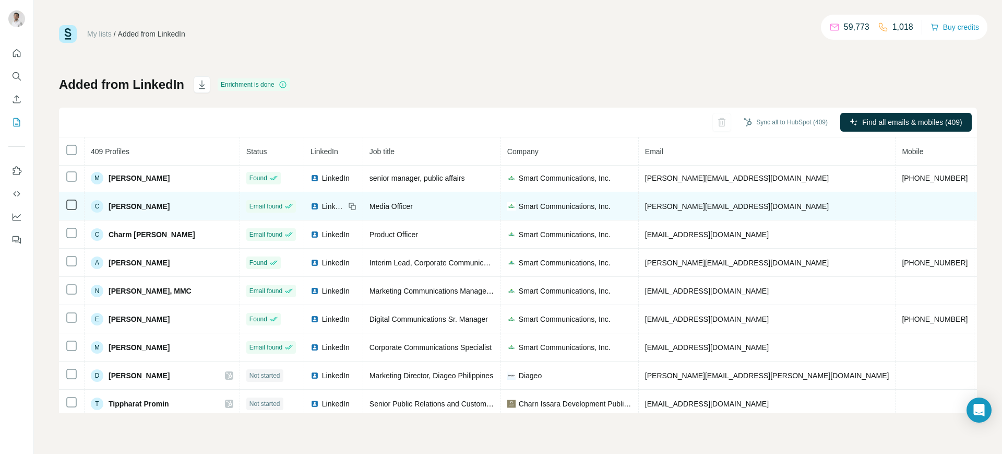
scroll to position [116, 0]
